Goal: Task Accomplishment & Management: Complete application form

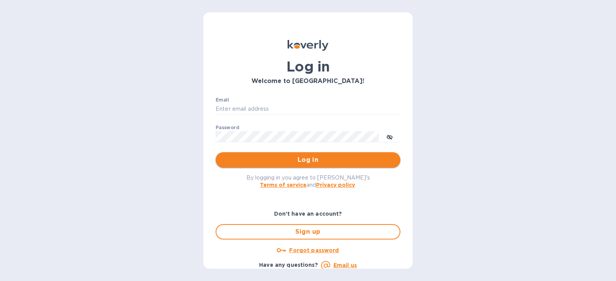
type input "[PERSON_NAME][EMAIL_ADDRESS][PERSON_NAME][DOMAIN_NAME]"
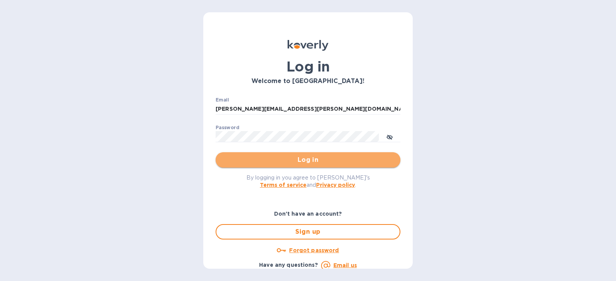
click at [313, 163] on span "Log in" at bounding box center [308, 160] width 172 height 9
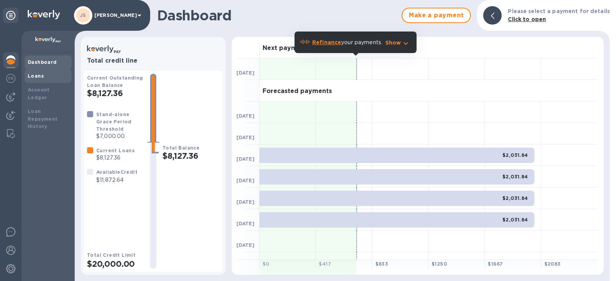
click at [49, 76] on div "Loans" at bounding box center [48, 76] width 41 height 8
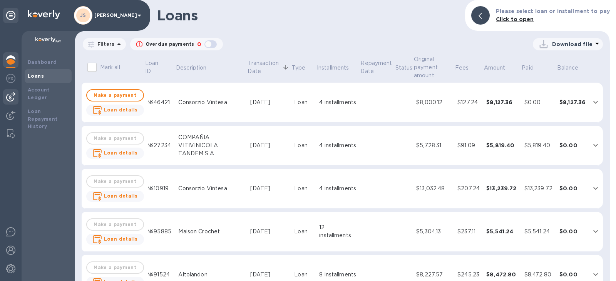
click at [10, 90] on div at bounding box center [10, 96] width 15 height 15
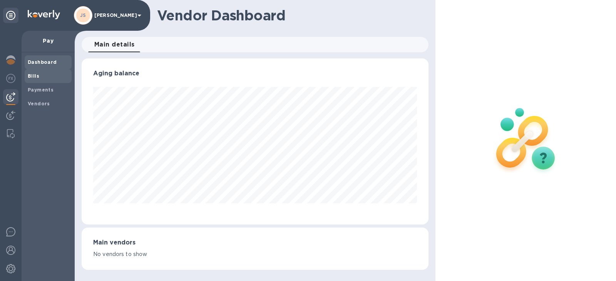
scroll to position [166, 347]
click at [27, 74] on div "Bills" at bounding box center [48, 76] width 47 height 14
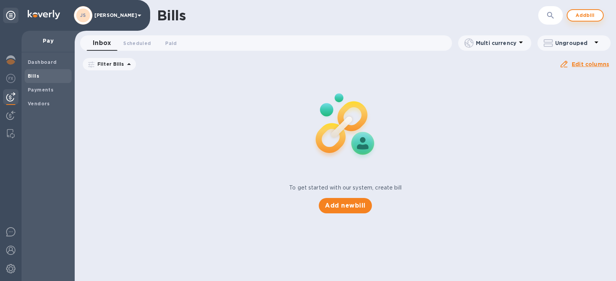
click at [576, 12] on span "Add bill" at bounding box center [585, 15] width 23 height 9
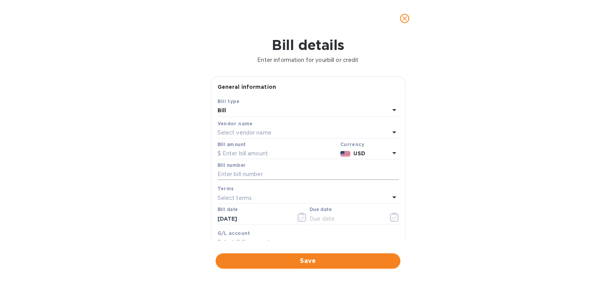
click at [249, 175] on input "text" at bounding box center [307, 175] width 181 height 12
paste input "QB251725 Amount Due: $90.00"
type input "QB251725 Amount Due: $90.00"
click at [248, 153] on input "text" at bounding box center [277, 154] width 120 height 12
type input "90"
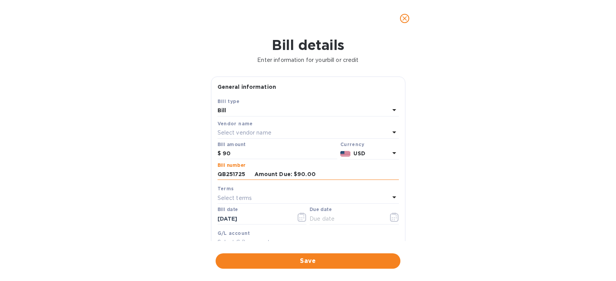
drag, startPoint x: 330, startPoint y: 176, endPoint x: 258, endPoint y: 174, distance: 71.6
click at [258, 175] on input "QB251725 Amount Due: $90.00" at bounding box center [307, 175] width 181 height 12
type input "QB251725"
click at [391, 212] on button "button" at bounding box center [394, 217] width 18 height 18
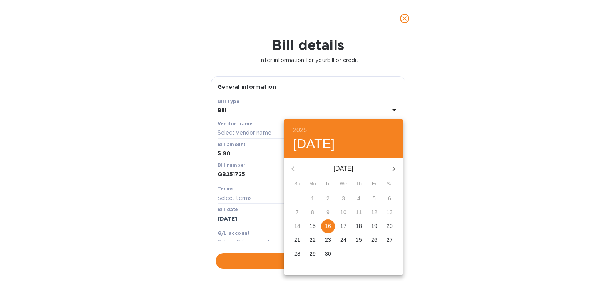
click at [341, 226] on p "17" at bounding box center [343, 226] width 6 height 8
type input "[DATE]"
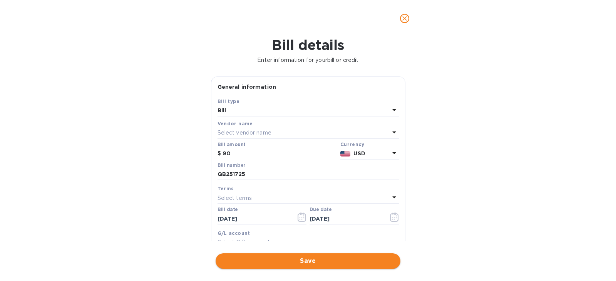
click at [313, 257] on span "Save" at bounding box center [308, 261] width 172 height 9
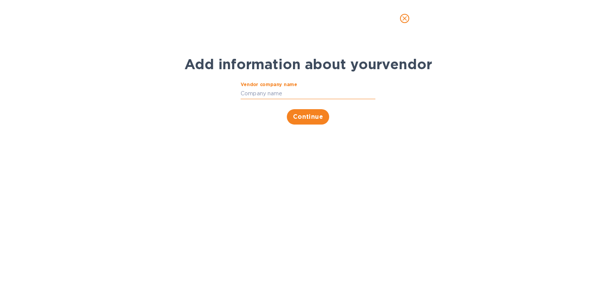
click at [278, 89] on input "Vendor company name" at bounding box center [308, 94] width 135 height 12
type input "humm"
click at [405, 21] on icon "close" at bounding box center [405, 19] width 8 height 8
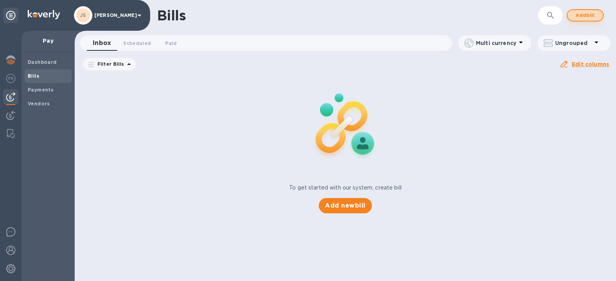
click at [585, 10] on button "Add bill" at bounding box center [585, 15] width 37 height 12
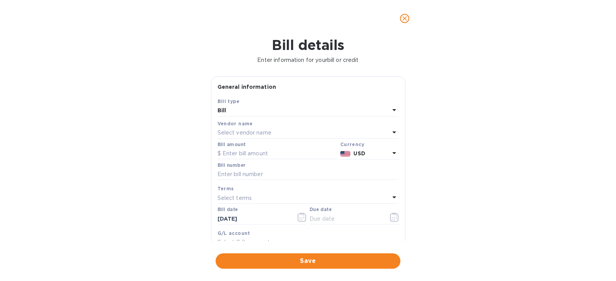
click at [290, 134] on div "Select vendor name" at bounding box center [303, 133] width 172 height 11
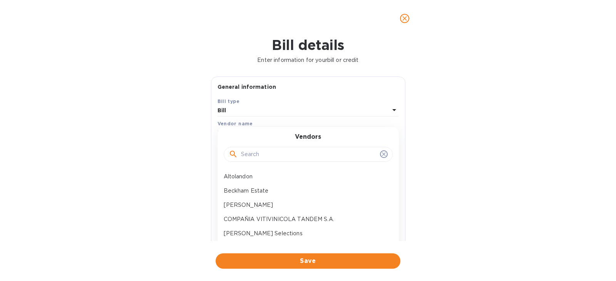
click at [249, 151] on input "text" at bounding box center [309, 155] width 136 height 12
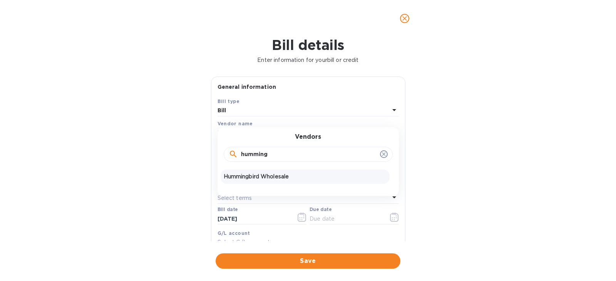
type input "humming"
click at [246, 176] on p "Hummingbird Wholesale" at bounding box center [305, 177] width 163 height 8
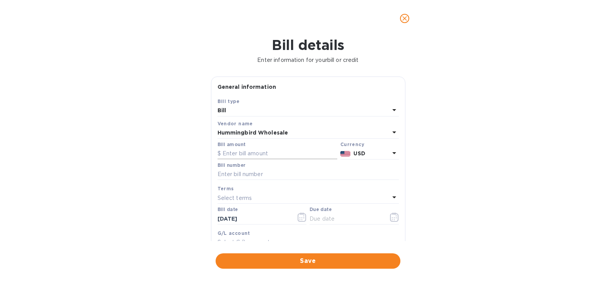
click at [252, 155] on input "text" at bounding box center [277, 154] width 120 height 12
type input "90"
click at [251, 170] on input "text" at bounding box center [307, 175] width 181 height 12
paste input "QB251725 Amount Due: $90.00"
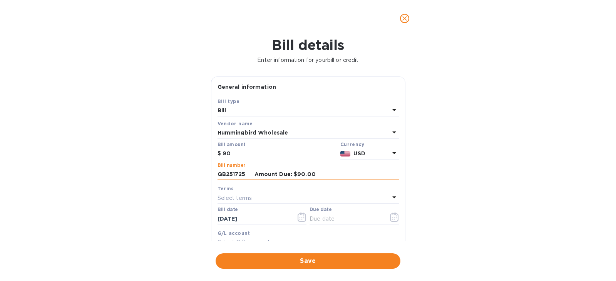
drag, startPoint x: 297, startPoint y: 172, endPoint x: 272, endPoint y: 172, distance: 25.4
click at [253, 171] on input "QB251725 Amount Due: $90.00" at bounding box center [307, 175] width 181 height 12
type input "QB251725"
click at [394, 214] on icon "button" at bounding box center [394, 217] width 9 height 9
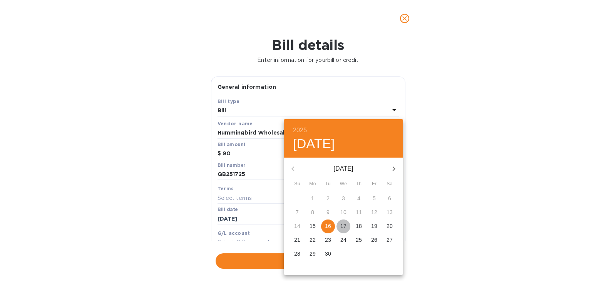
click at [342, 227] on p "17" at bounding box center [343, 226] width 6 height 8
type input "[DATE]"
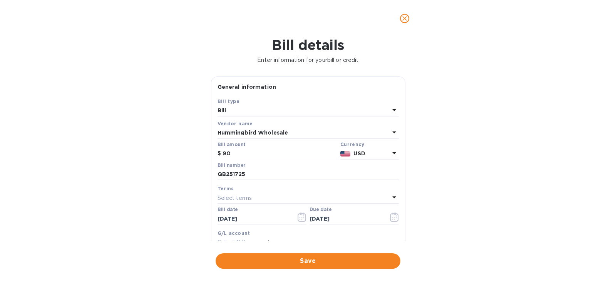
click at [313, 261] on span "Save" at bounding box center [308, 261] width 172 height 9
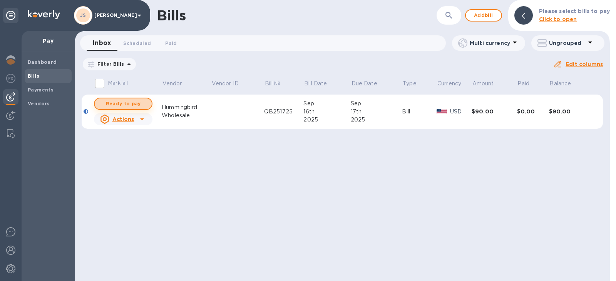
click at [136, 105] on span "Ready to pay" at bounding box center [123, 103] width 45 height 9
checkbox input "true"
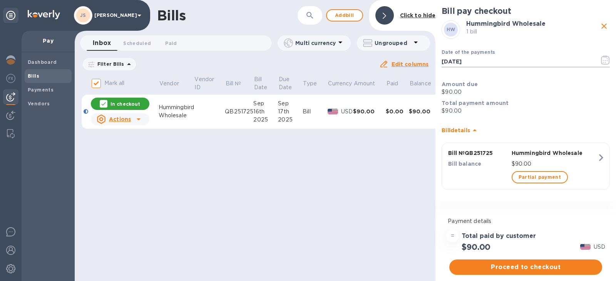
click at [602, 57] on icon "button" at bounding box center [605, 59] width 9 height 9
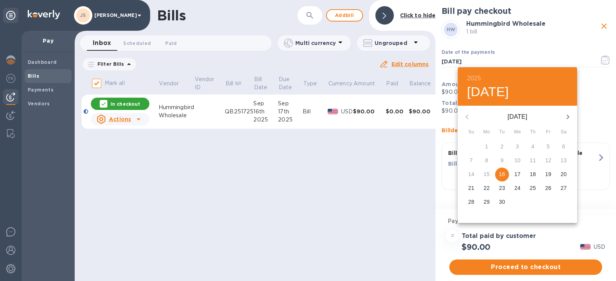
click at [513, 173] on span "17" at bounding box center [517, 175] width 14 height 8
type input "[DATE]"
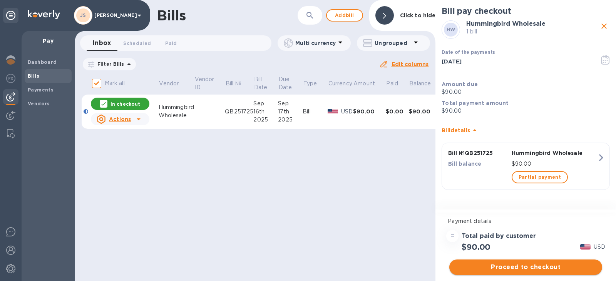
click at [527, 265] on span "Proceed to checkout" at bounding box center [525, 267] width 141 height 9
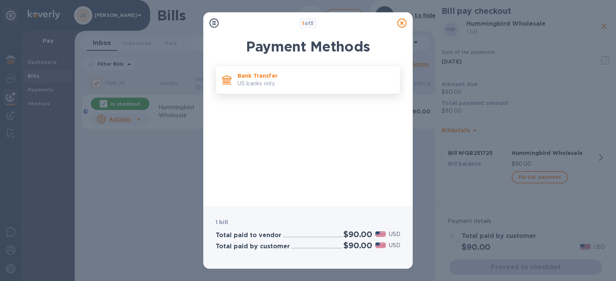
click at [283, 85] on p "US banks only." at bounding box center [316, 84] width 156 height 8
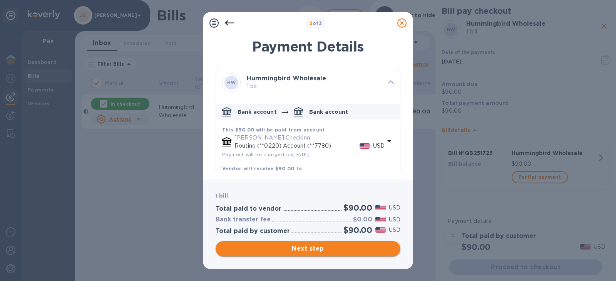
click at [366, 249] on span "Next step" at bounding box center [308, 248] width 172 height 9
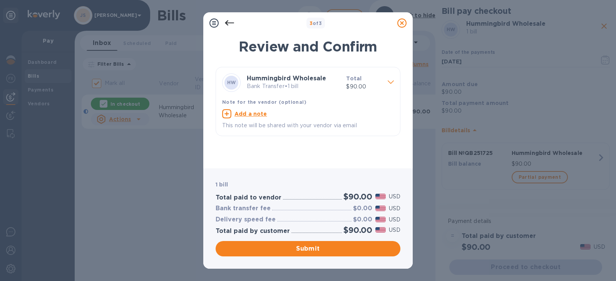
click at [258, 109] on div "Add a note" at bounding box center [308, 113] width 172 height 9
click at [250, 114] on textarea at bounding box center [301, 115] width 159 height 7
paste textarea "QB251725 Amount Due: $90.00"
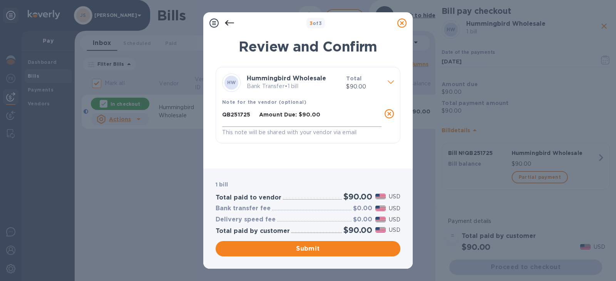
drag, startPoint x: 320, startPoint y: 112, endPoint x: 252, endPoint y: 114, distance: 68.5
click at [252, 114] on textarea "QB251725 Amount Due: $90.00" at bounding box center [301, 118] width 159 height 13
click at [268, 119] on textarea "QB251725" at bounding box center [301, 118] width 159 height 13
type textarea "QB251725"
click at [319, 258] on div "1 bill Total paid to vendor $90.00 USD Bank transfer fee $0.00 USD Delivery spe…" at bounding box center [307, 219] width 209 height 100
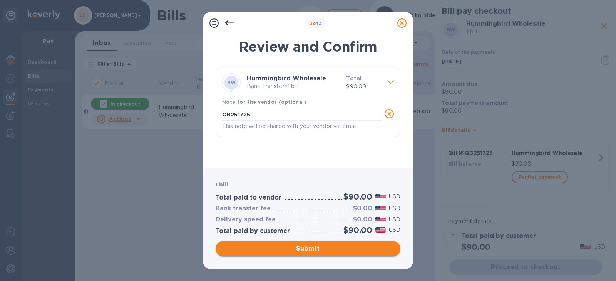
click at [318, 252] on span "Submit" at bounding box center [308, 248] width 172 height 9
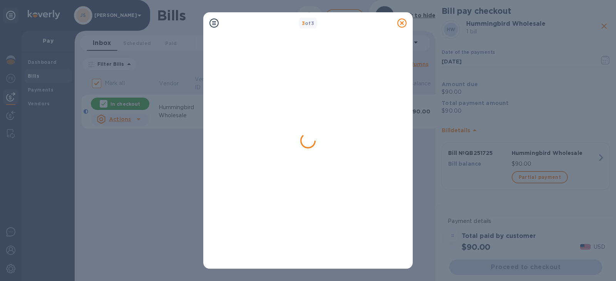
checkbox input "false"
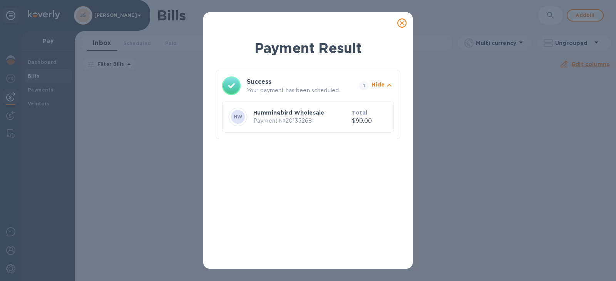
click at [401, 22] on icon at bounding box center [401, 22] width 9 height 9
